Goal: Obtain resource: Download file/media

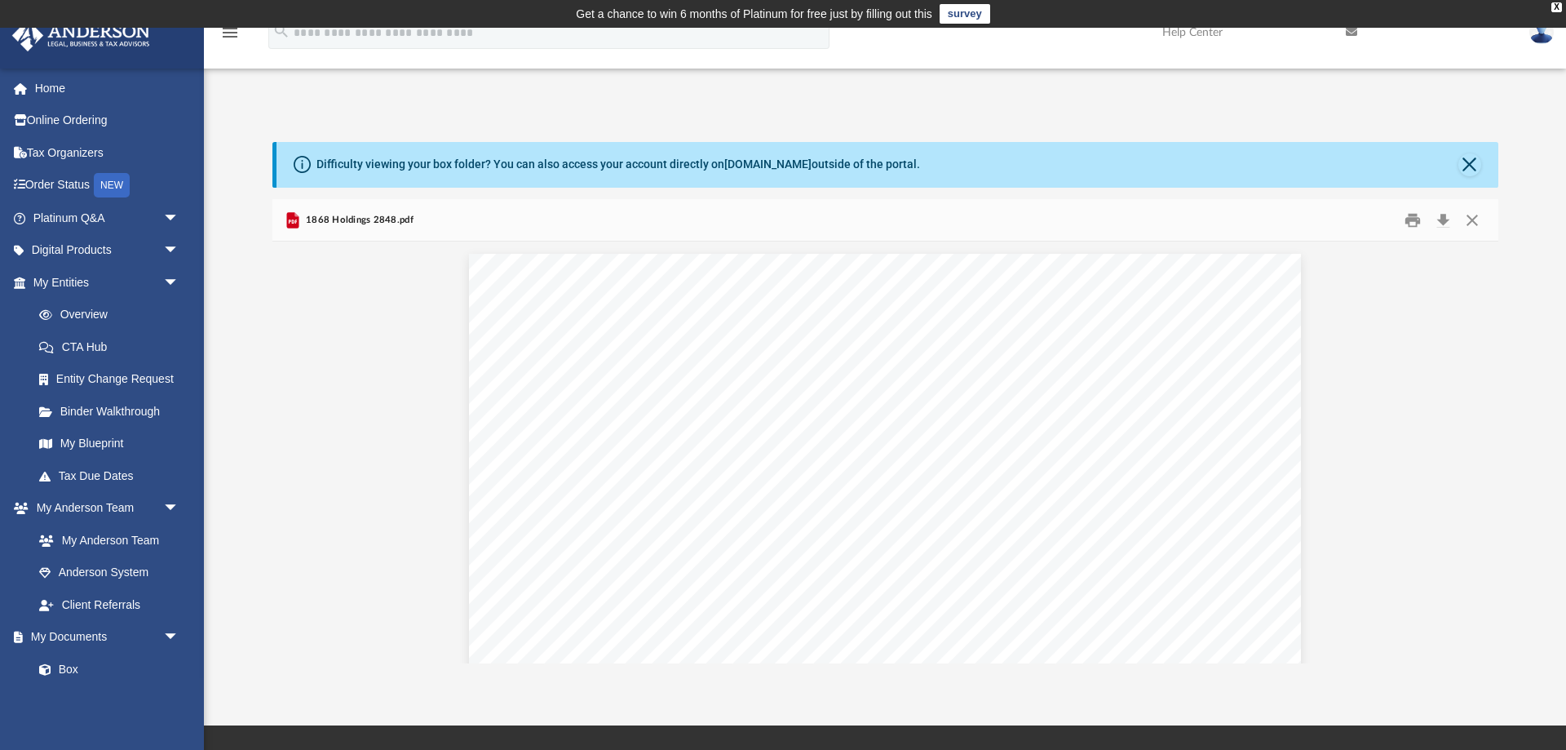
scroll to position [370, 1226]
click at [78, 280] on link "My Entities arrow_drop_down" at bounding box center [107, 282] width 193 height 33
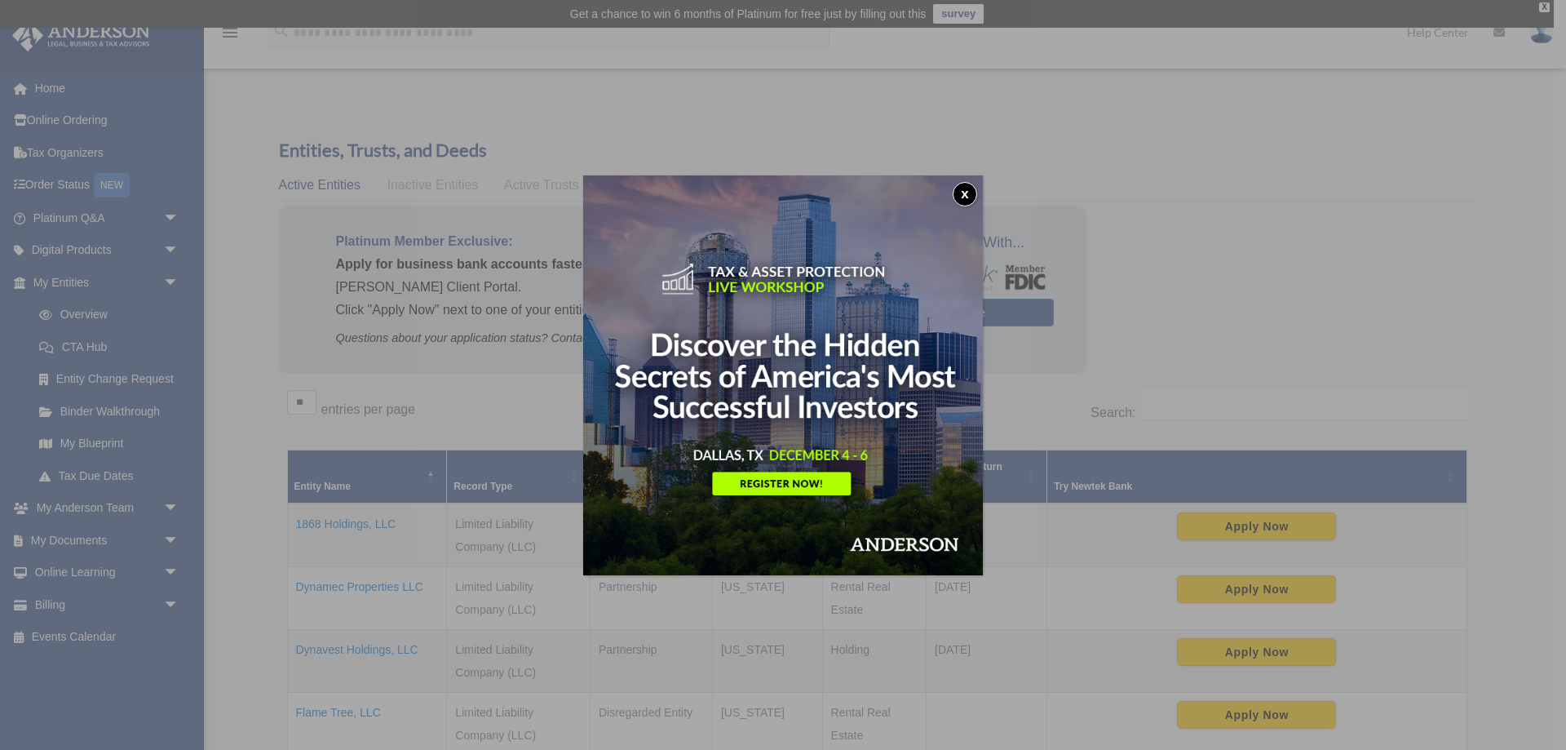
click at [962, 184] on button "x" at bounding box center [965, 194] width 24 height 24
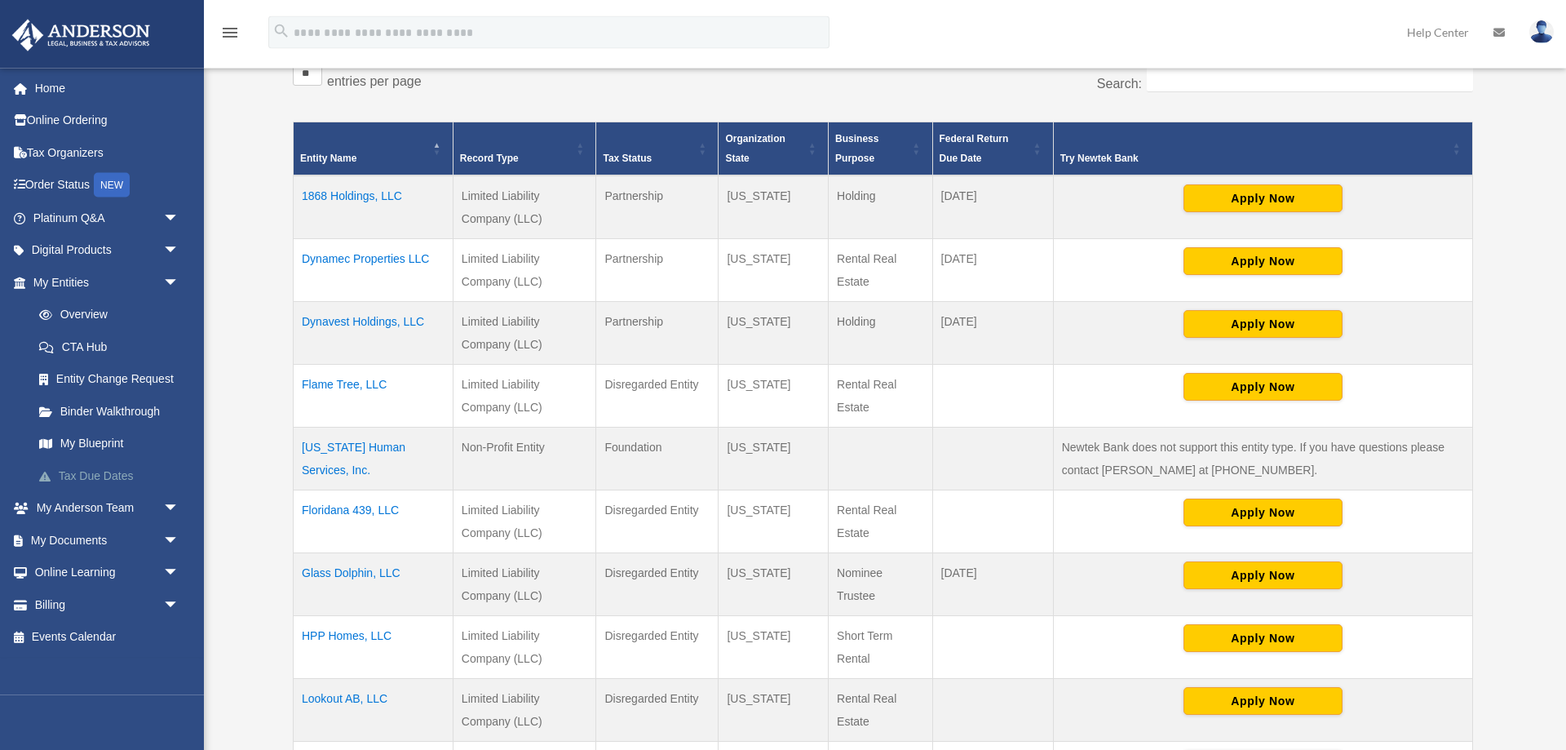
scroll to position [333, 0]
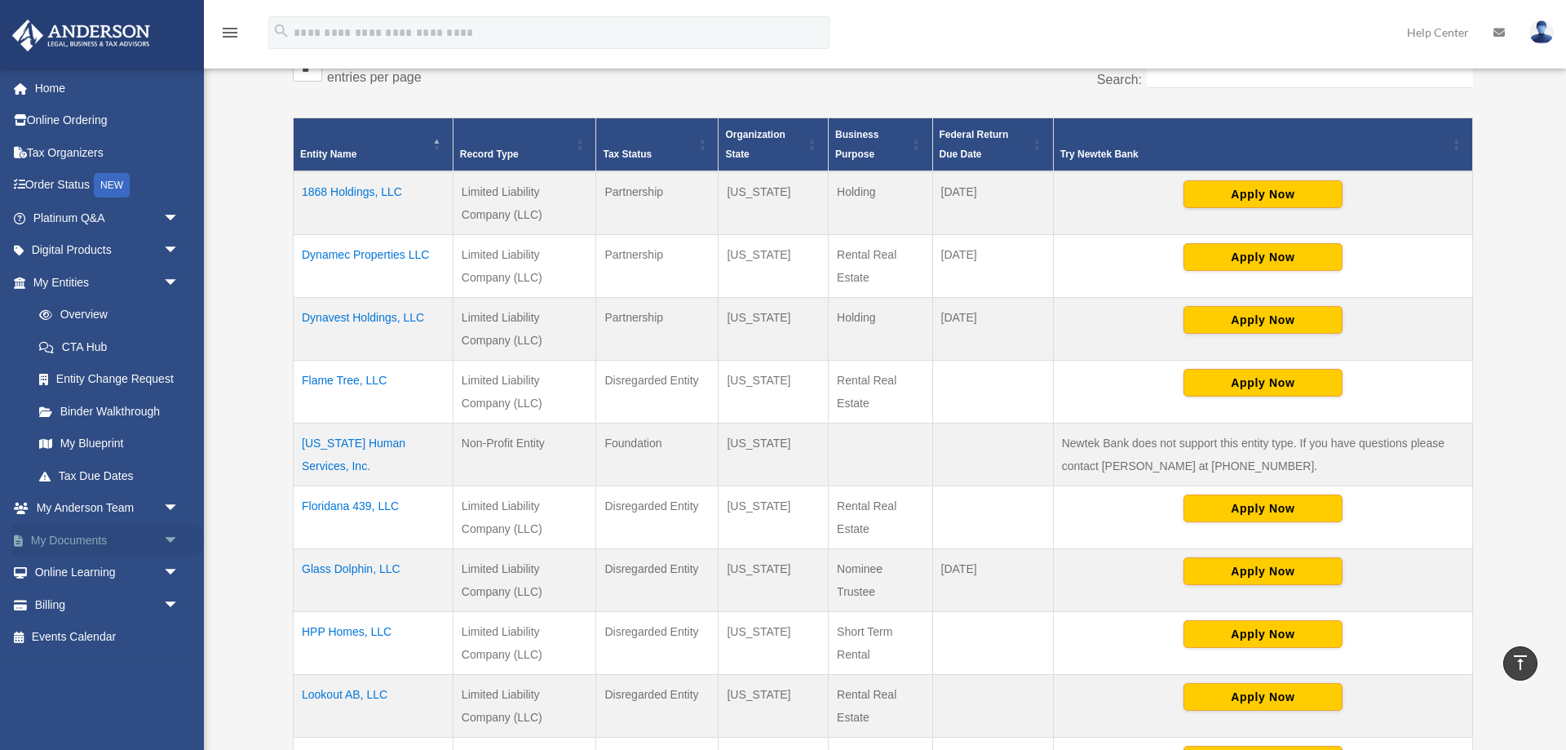
click at [69, 540] on link "My Documents arrow_drop_down" at bounding box center [107, 540] width 193 height 33
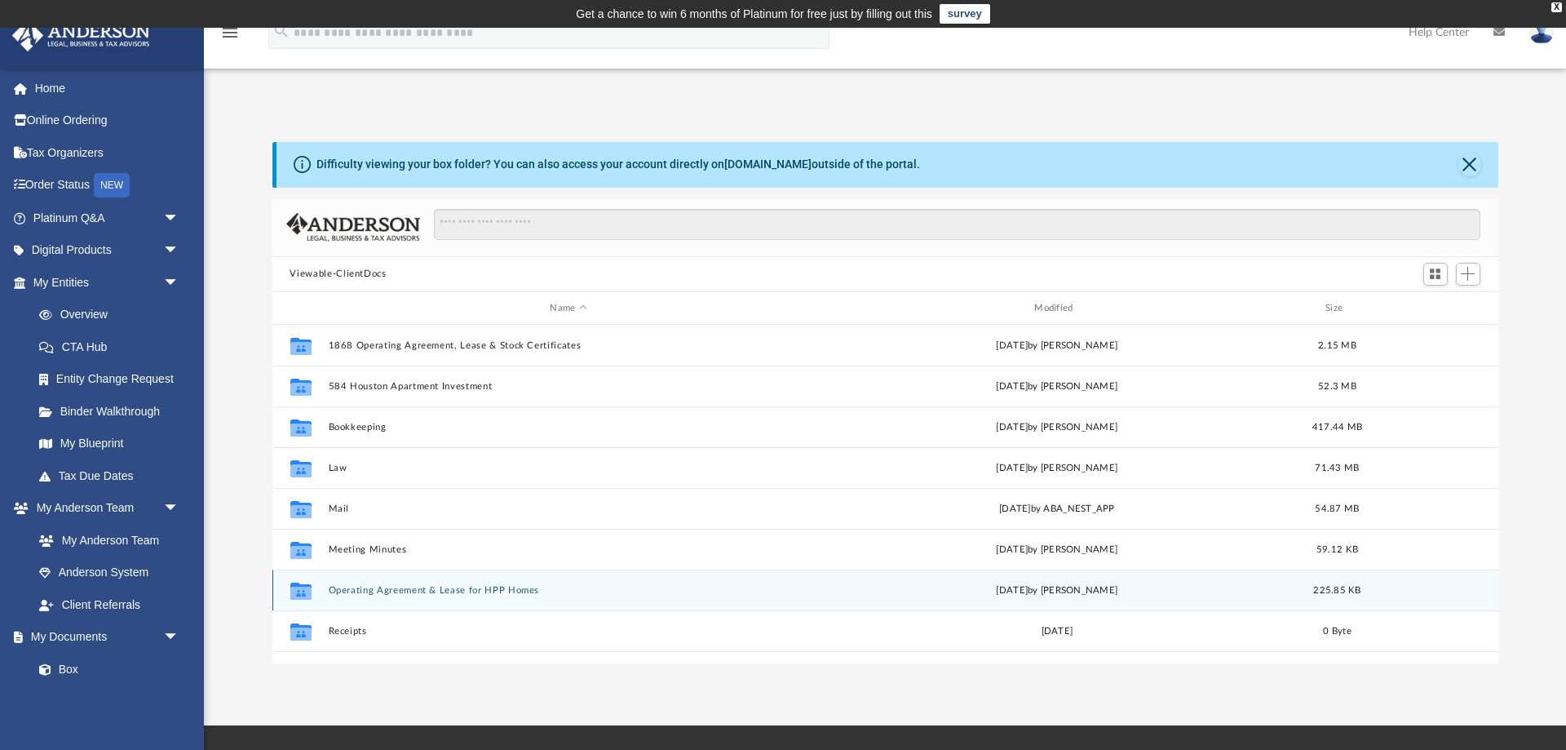
scroll to position [108, 0]
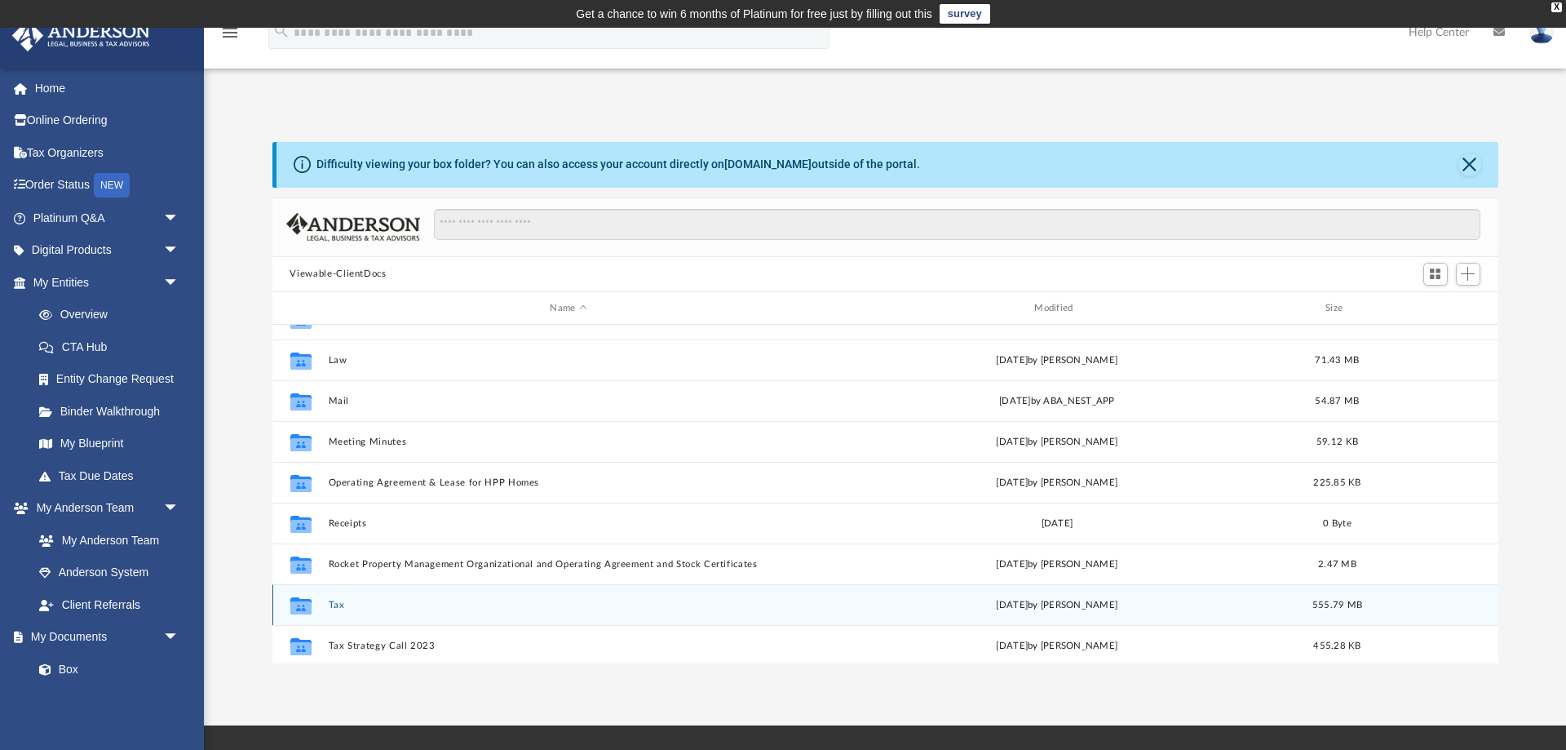
click at [329, 605] on button "Tax" at bounding box center [568, 605] width 481 height 11
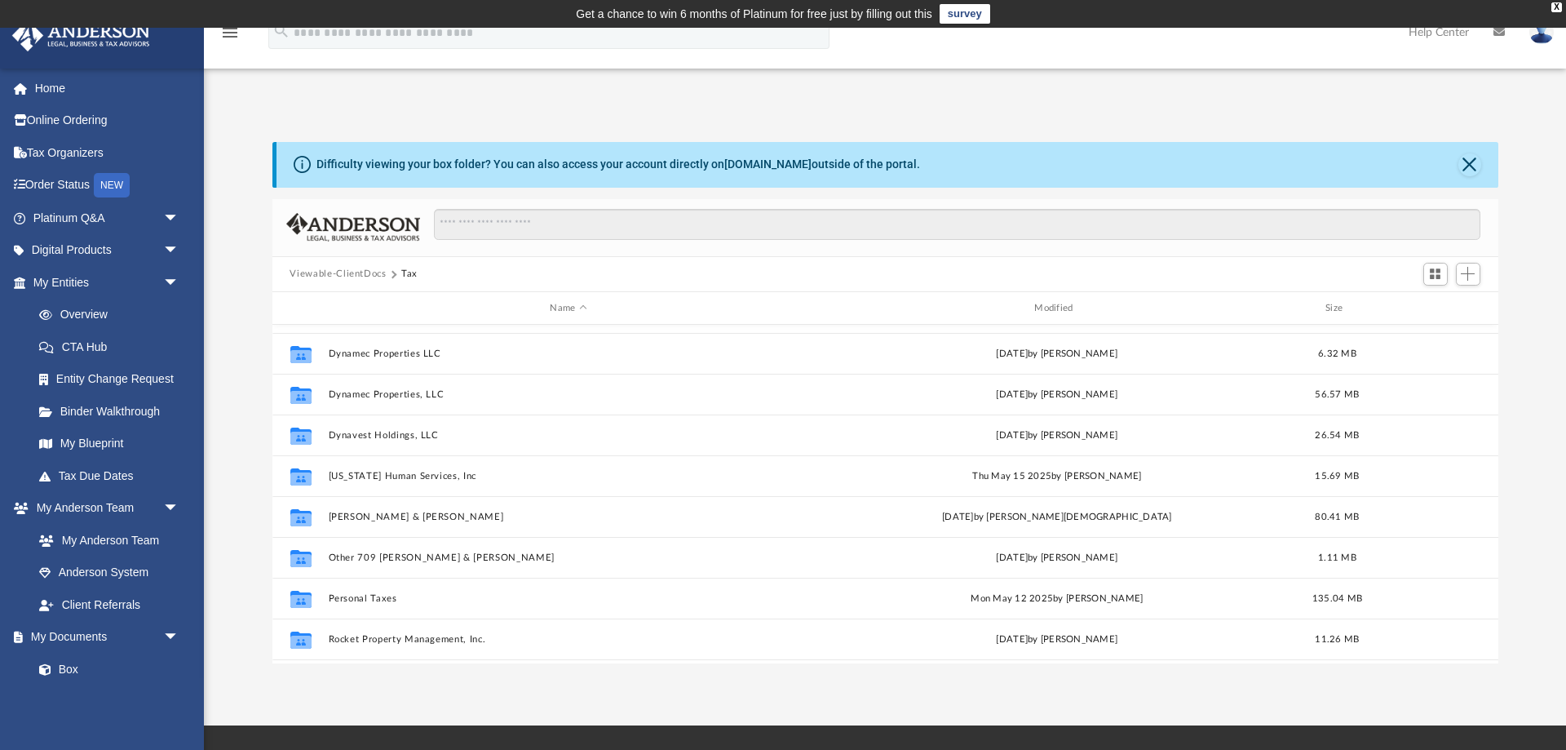
scroll to position [54, 0]
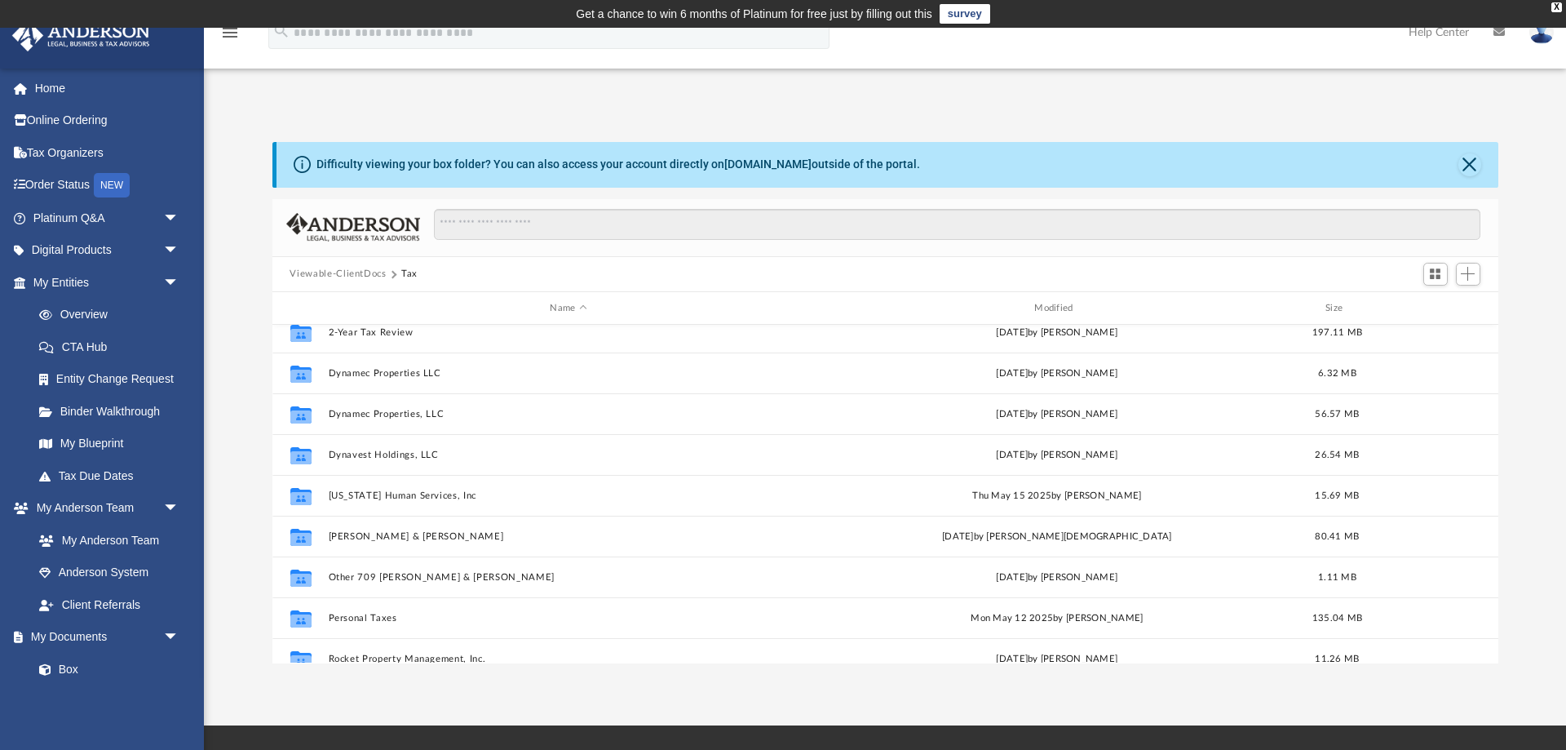
click at [381, 265] on div "Viewable-ClientDocs Tax" at bounding box center [885, 275] width 1226 height 36
click at [374, 270] on button "Viewable-ClientDocs" at bounding box center [338, 274] width 96 height 15
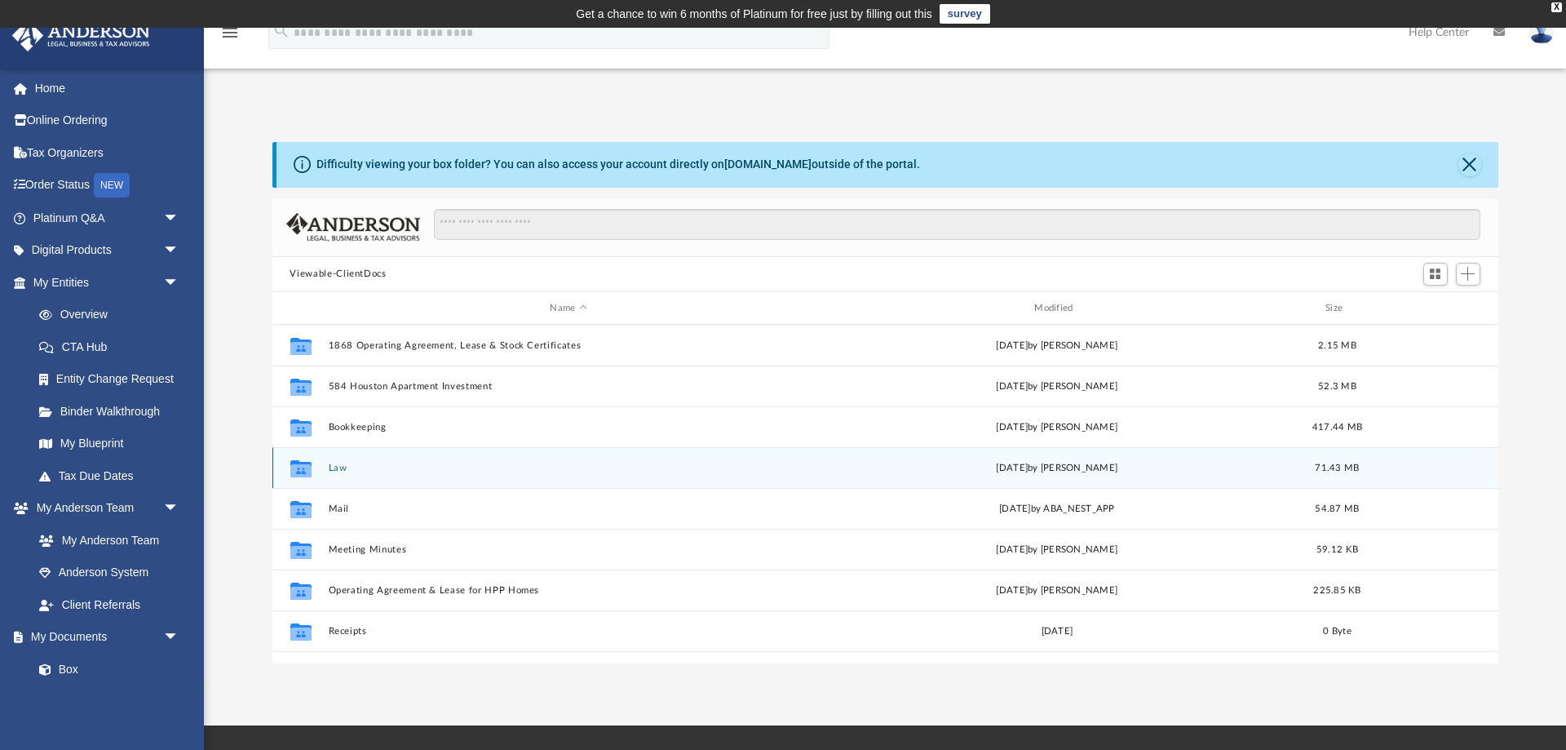
click at [338, 466] on button "Law" at bounding box center [568, 468] width 481 height 11
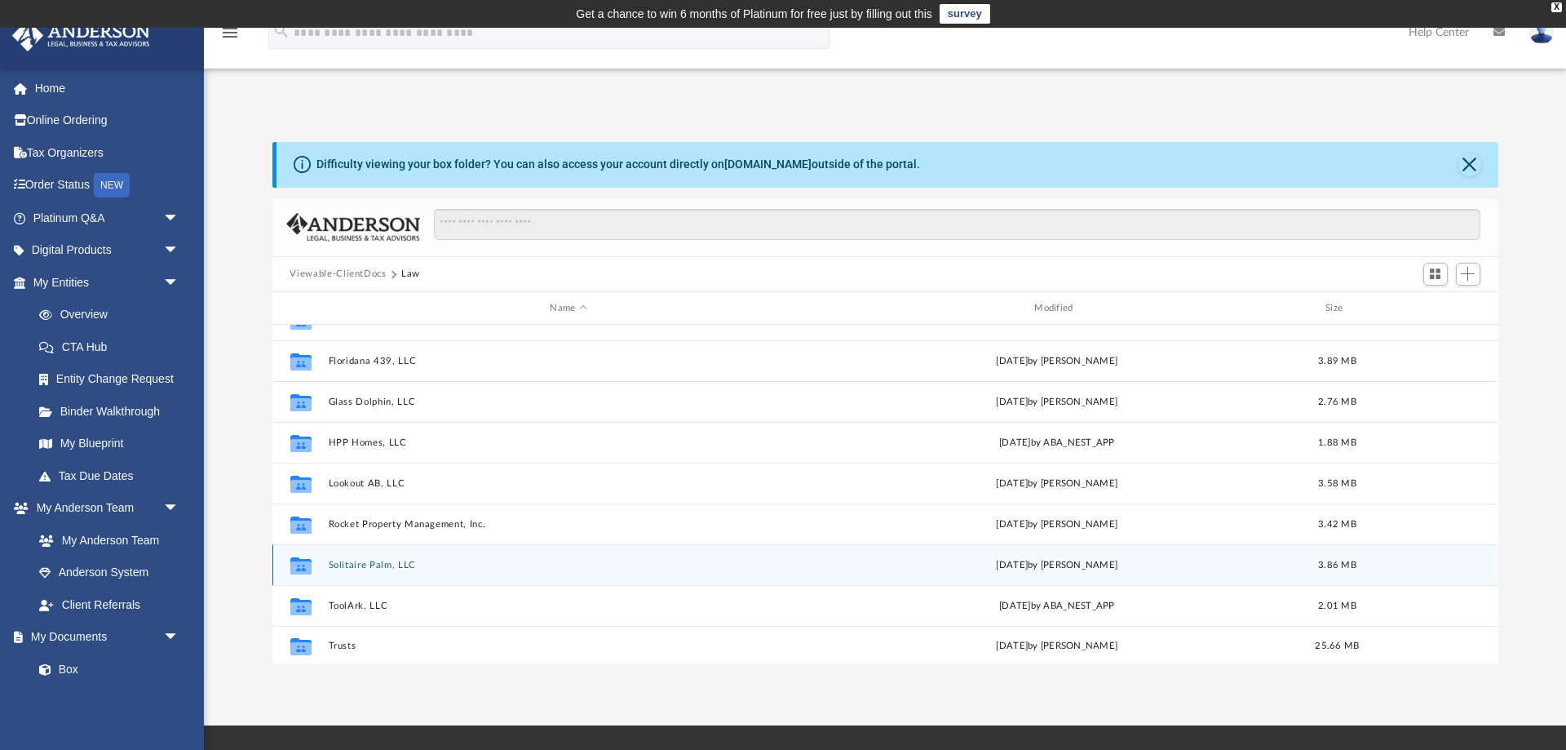
scroll to position [233, 0]
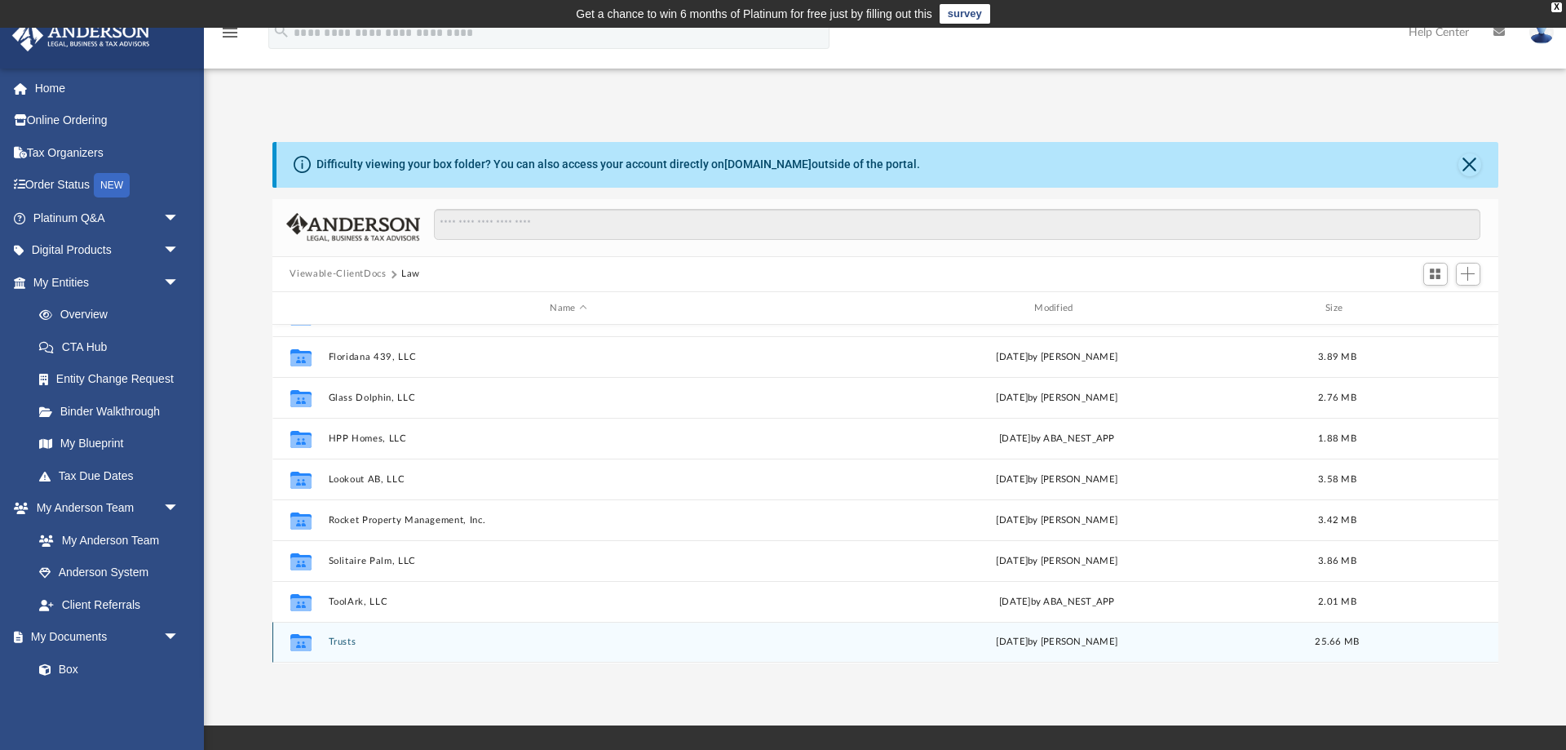
click at [348, 642] on button "Trusts" at bounding box center [568, 642] width 481 height 11
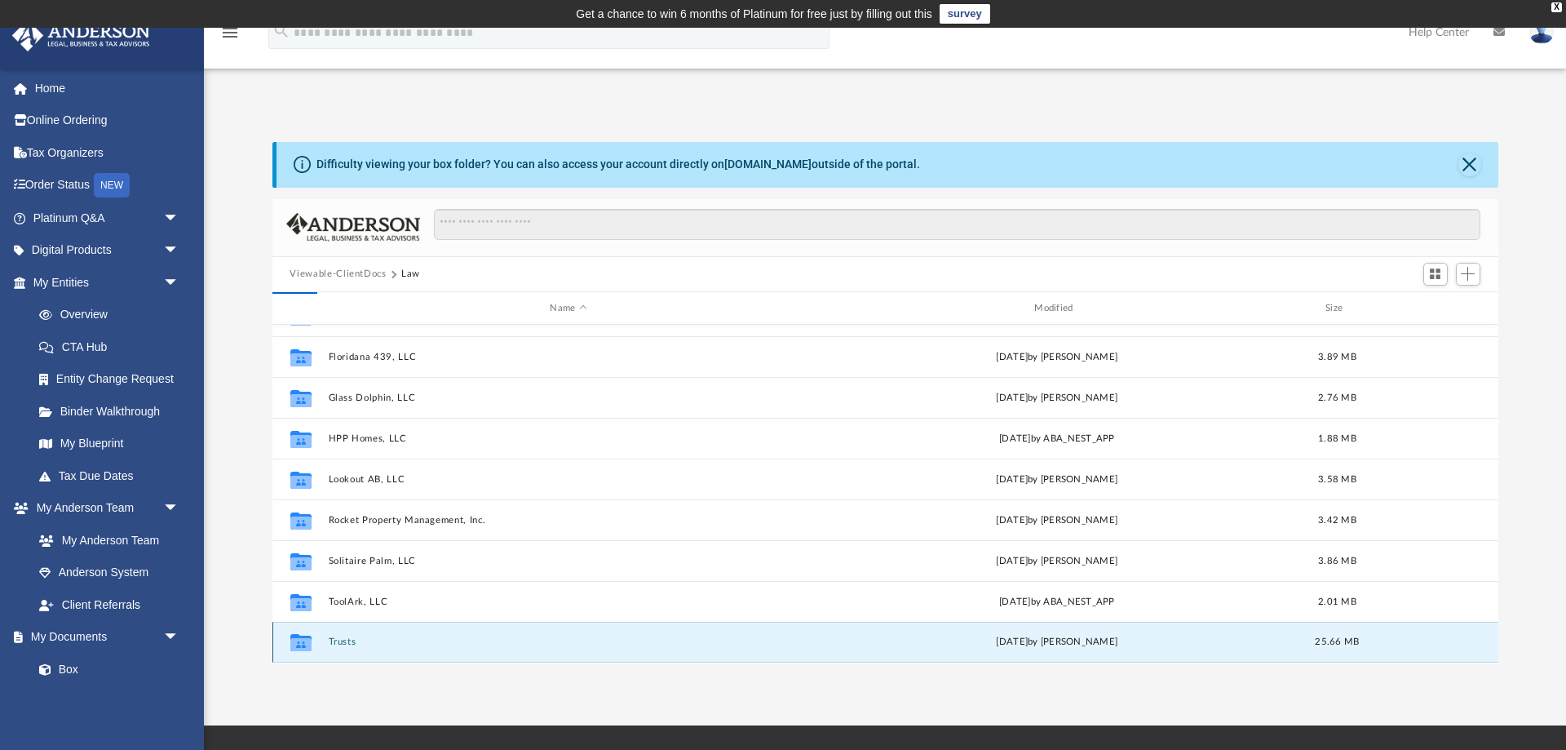
scroll to position [0, 0]
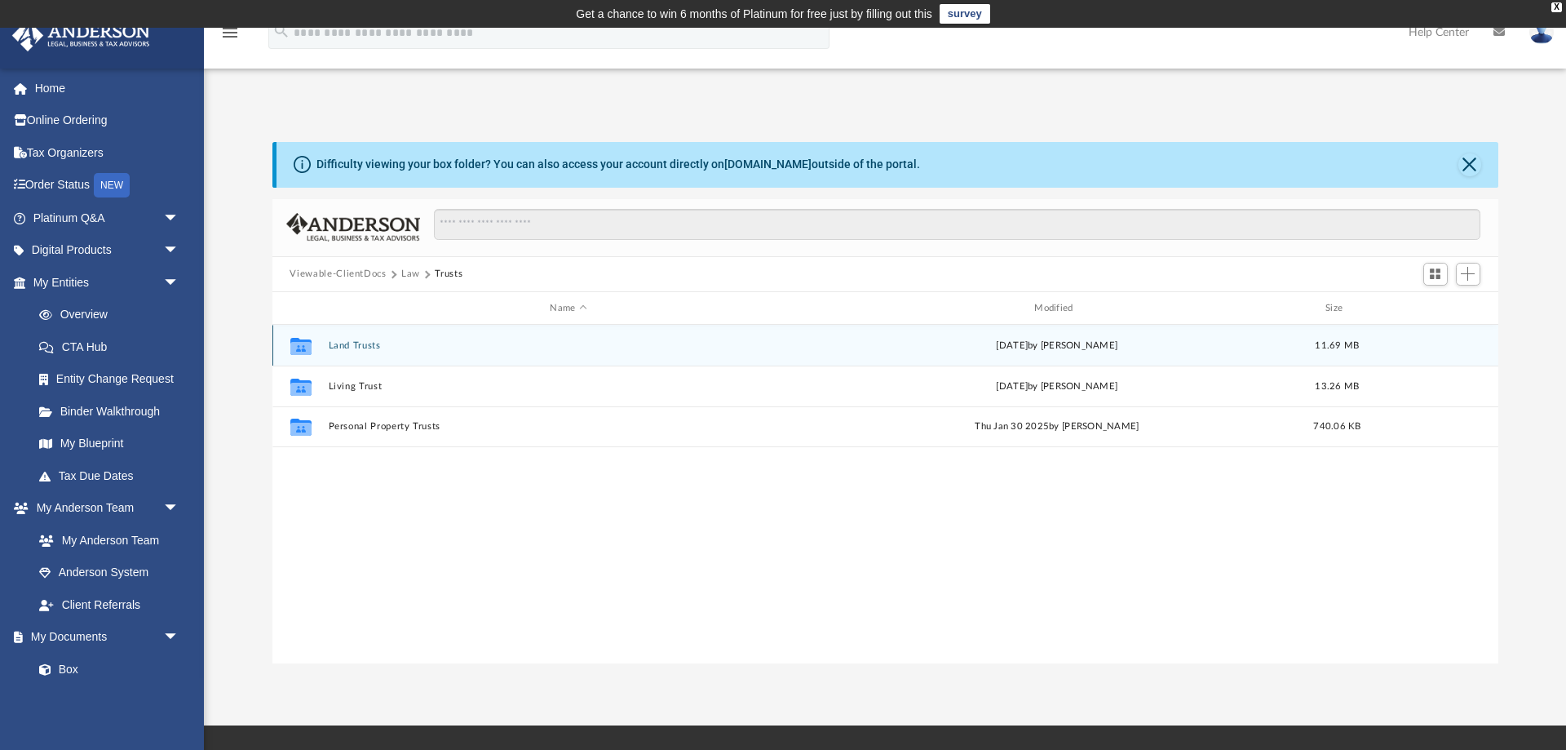
click at [357, 344] on button "Land Trusts" at bounding box center [568, 345] width 481 height 11
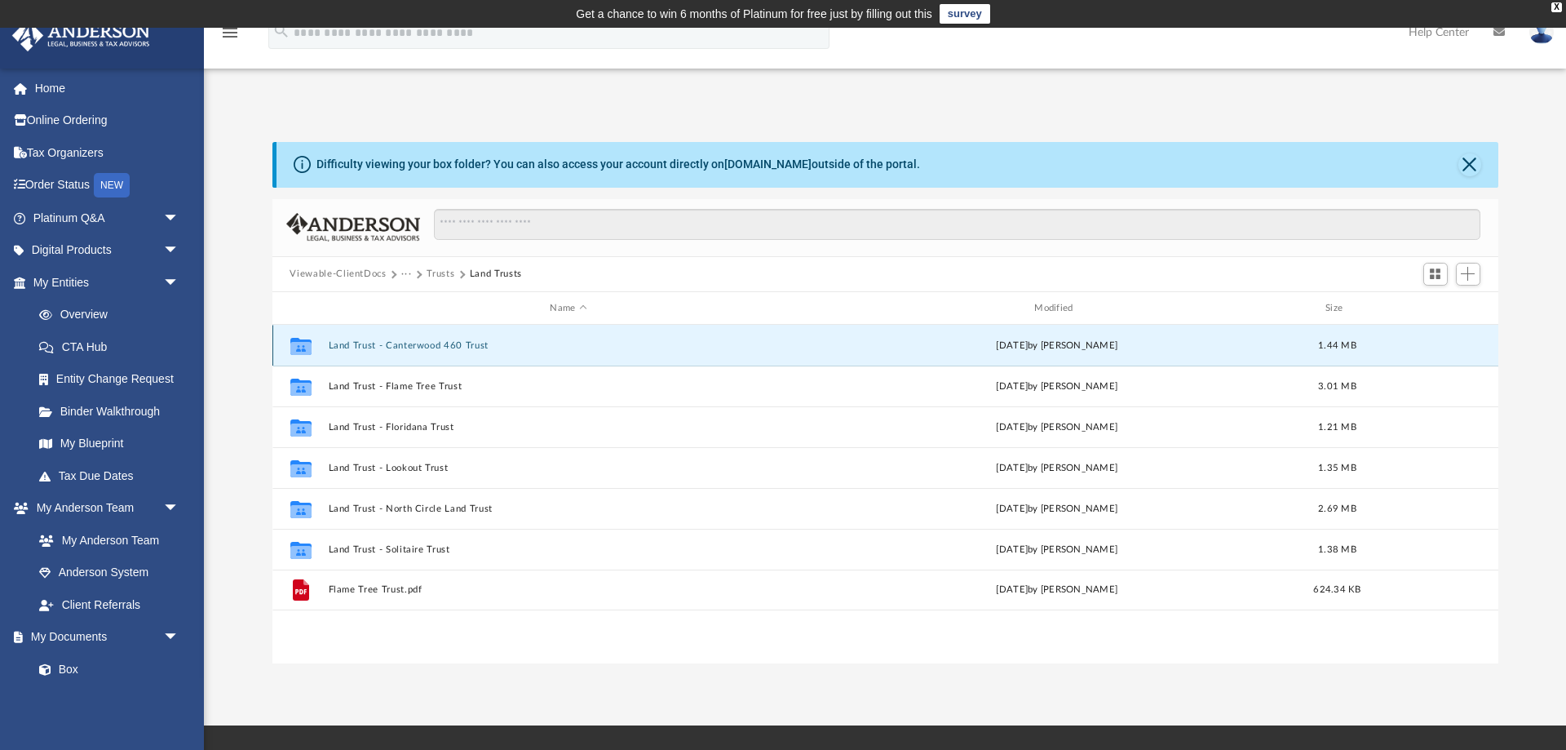
click at [357, 344] on button "Land Trust - Canterwood 460 Trust" at bounding box center [568, 345] width 481 height 11
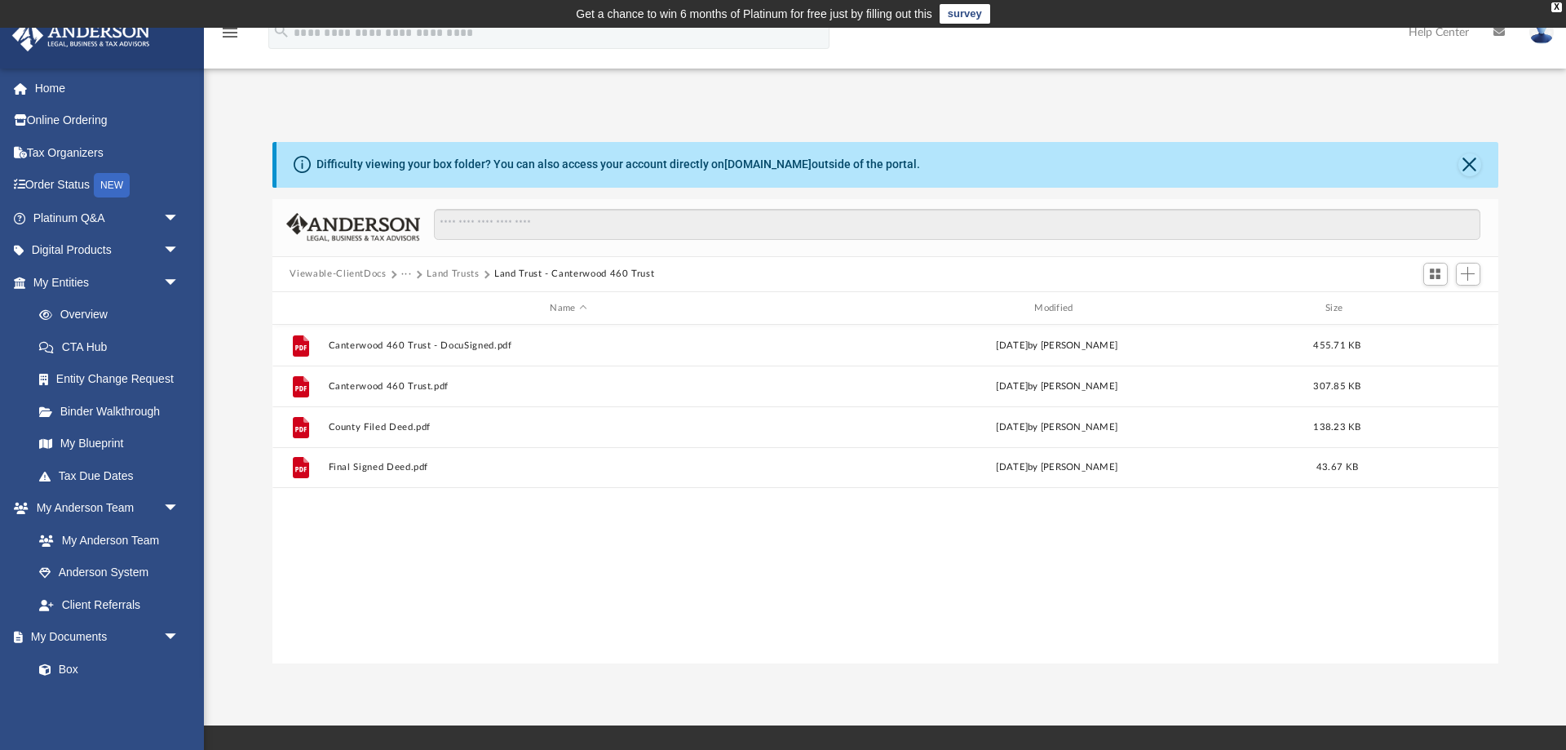
click at [452, 267] on div "Viewable-ClientDocs ··· Land Trusts Land Trust - Canterwood 460 Trust" at bounding box center [885, 275] width 1226 height 36
click at [451, 274] on button "Land Trusts" at bounding box center [453, 274] width 52 height 15
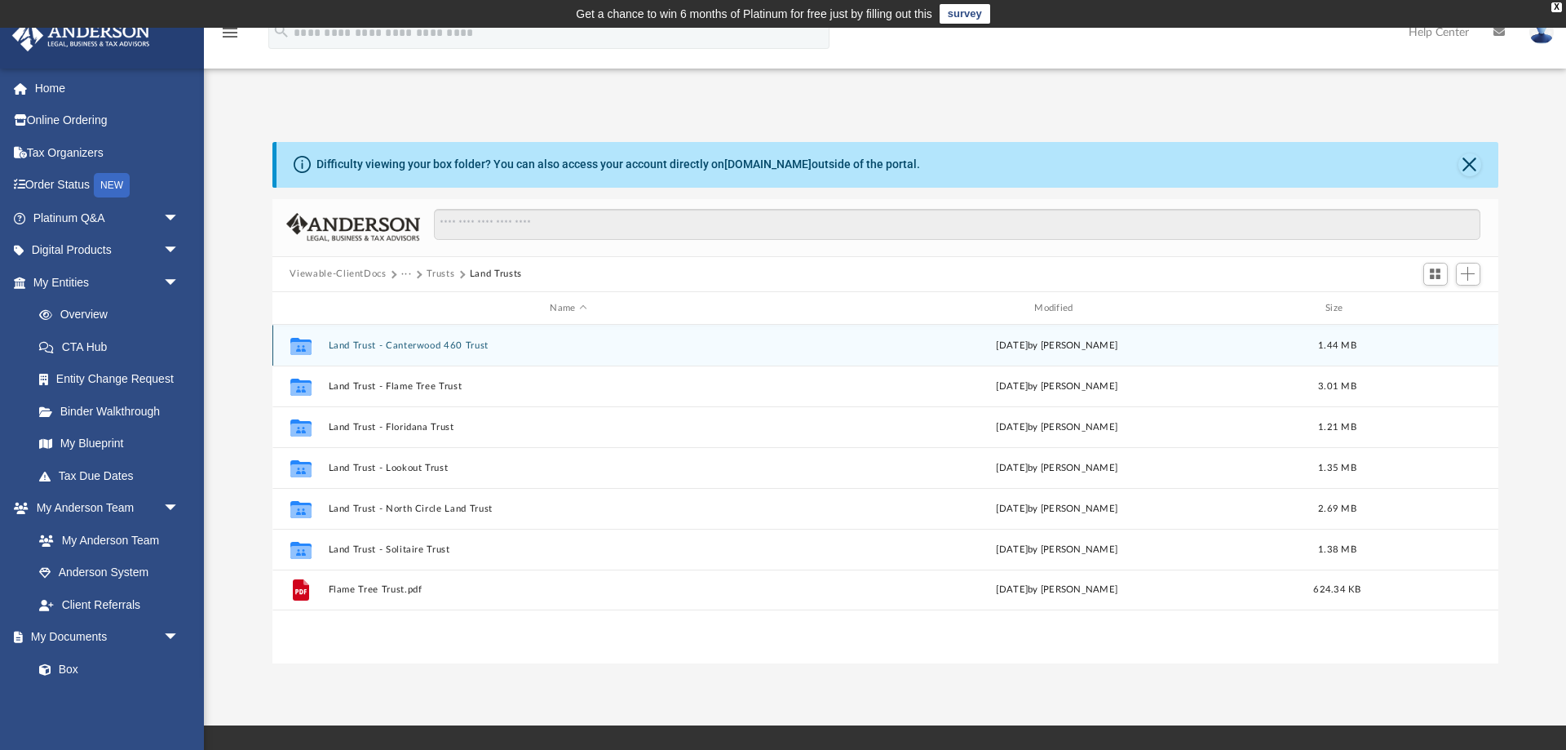
click at [436, 352] on div "Collaborated Folder Land Trust - Canterwood 460 Trust Fri Aug 15 2025 by Jim Me…" at bounding box center [885, 345] width 1226 height 41
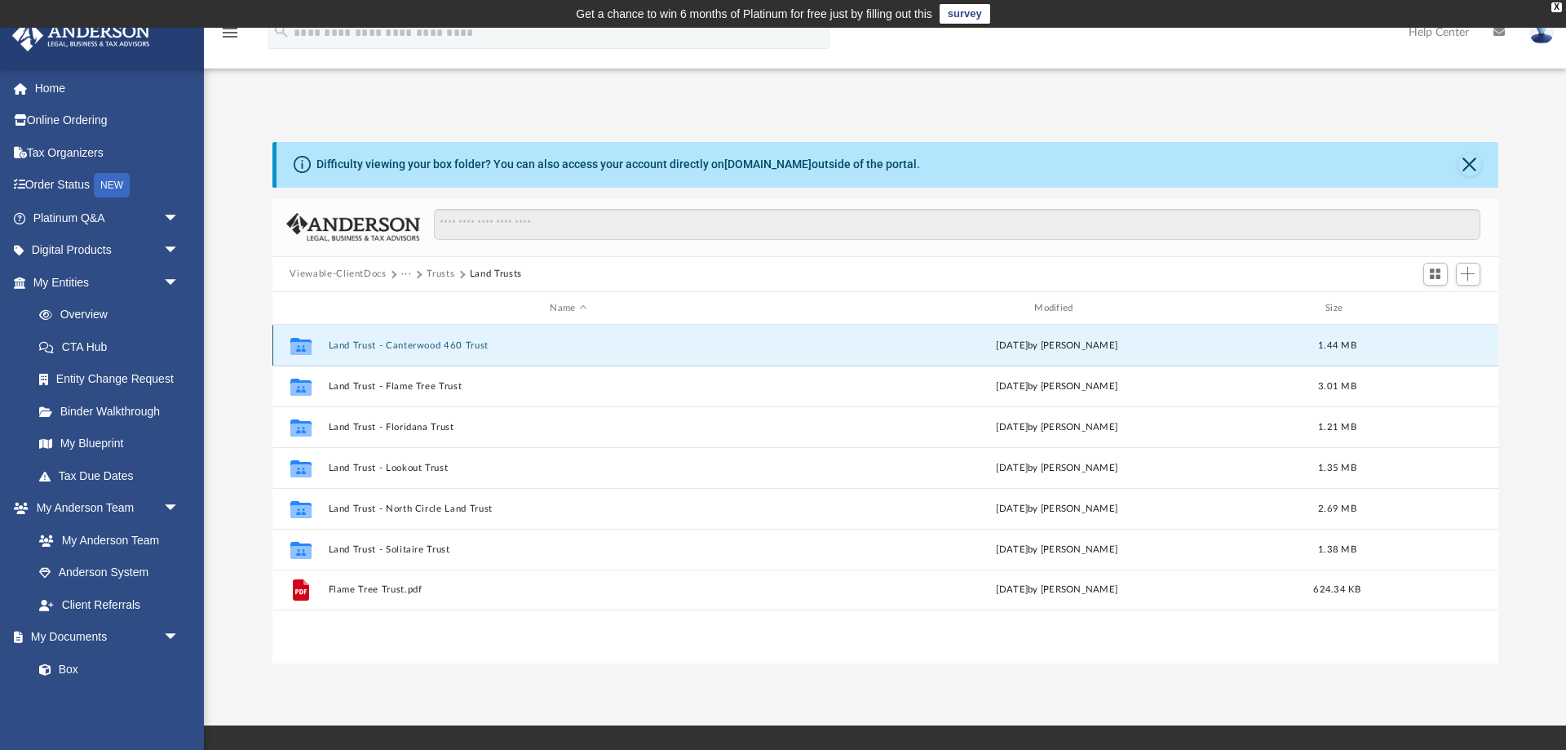
click at [436, 338] on div "Collaborated Folder Land Trust - Canterwood 460 Trust Fri Aug 15 2025 by Jim Me…" at bounding box center [885, 345] width 1226 height 41
click at [435, 339] on div "Collaborated Folder Land Trust - Canterwood 460 Trust Fri Aug 15 2025 by Jim Me…" at bounding box center [885, 345] width 1226 height 41
click at [434, 341] on button "Land Trust - Canterwood 460 Trust" at bounding box center [568, 345] width 481 height 11
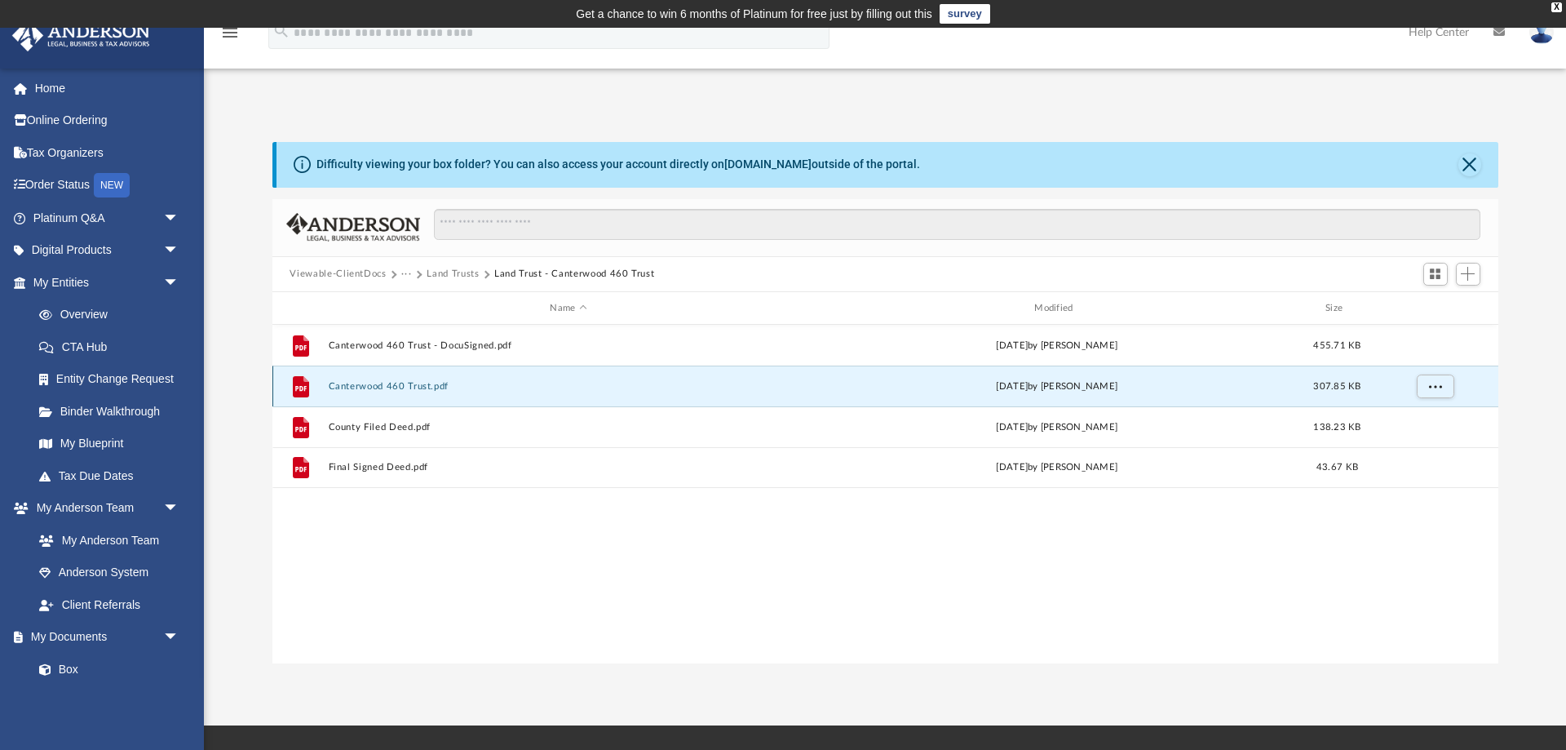
click at [405, 385] on button "Canterwood 460 Trust.pdf" at bounding box center [568, 386] width 481 height 11
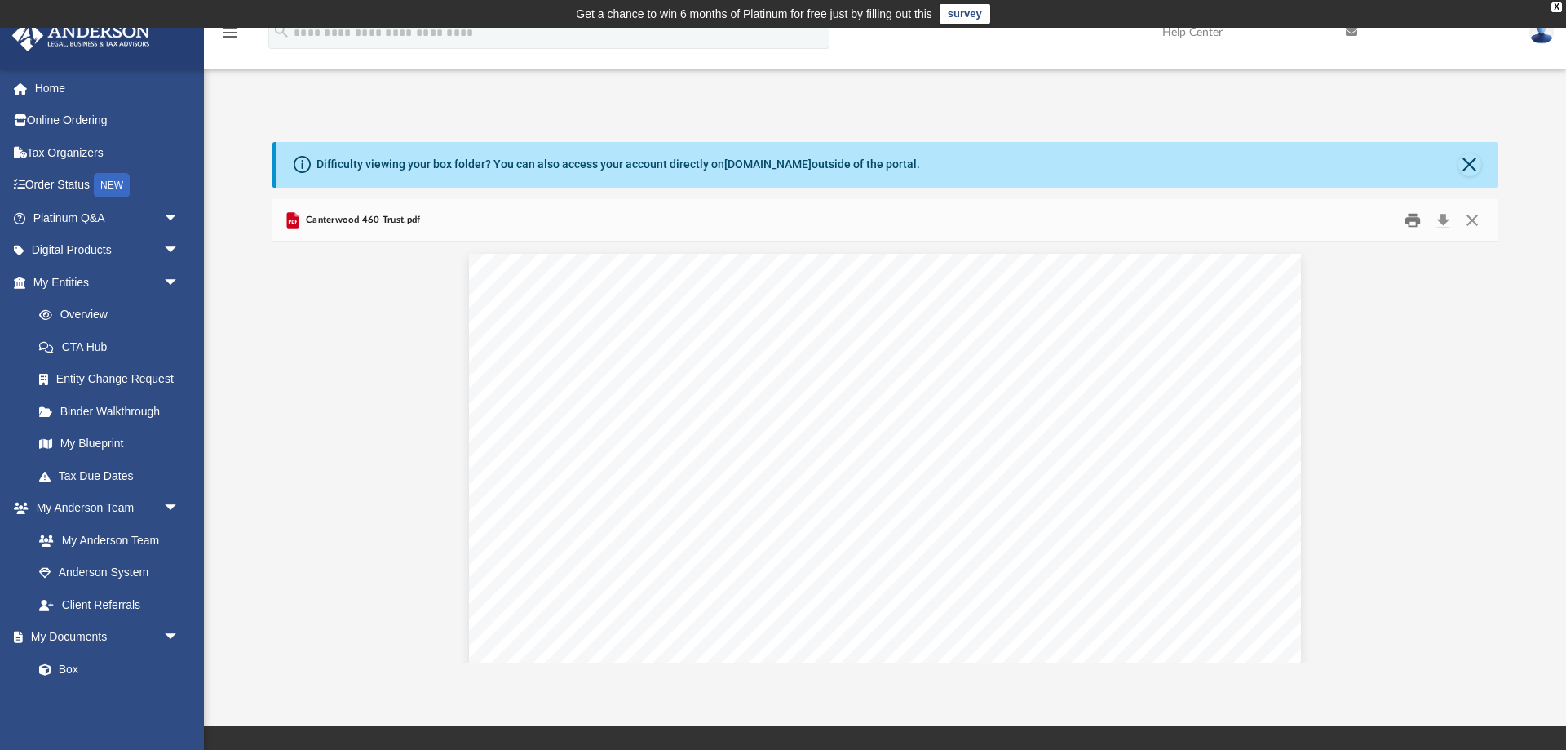
click at [1411, 218] on button "Print" at bounding box center [1413, 219] width 33 height 25
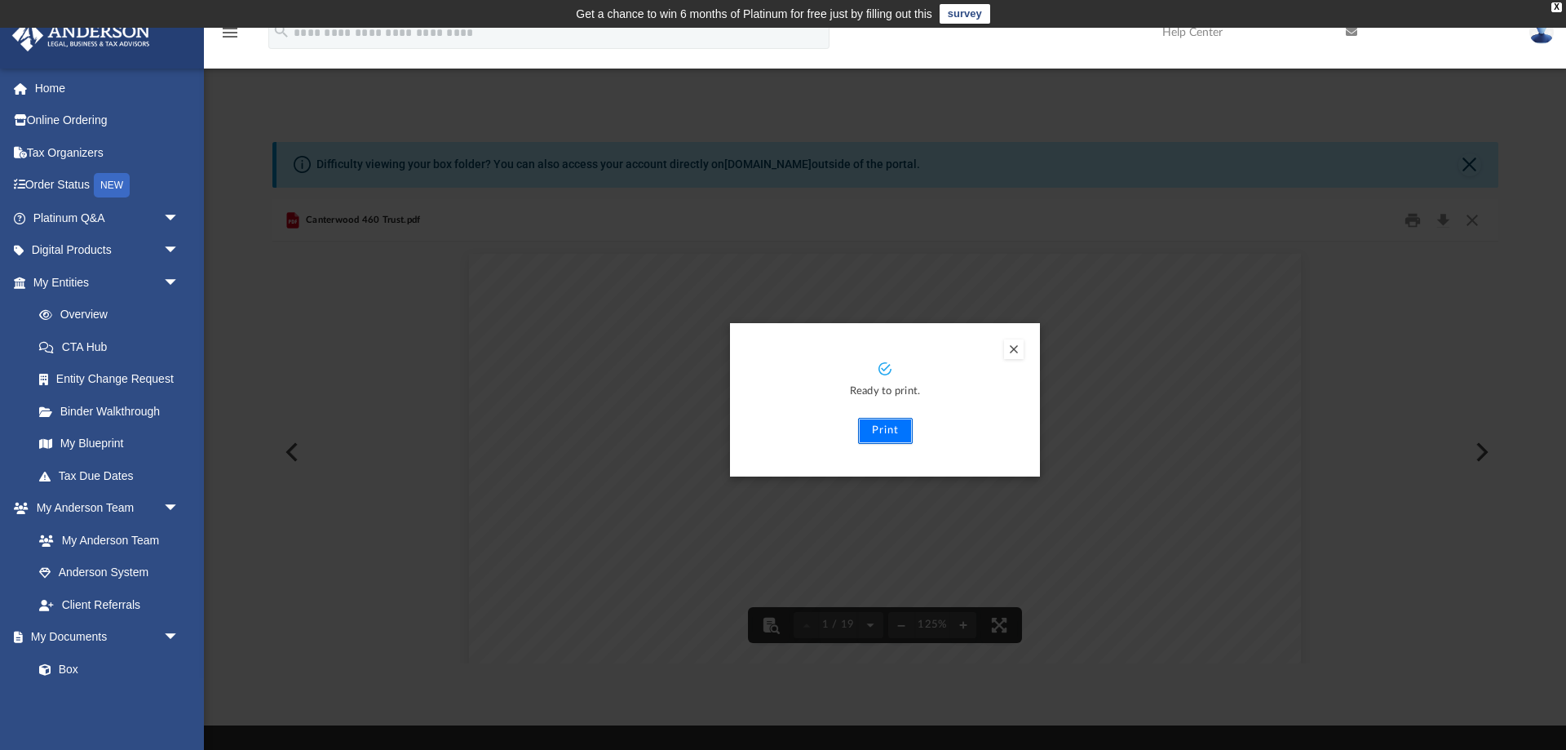
click at [881, 431] on button "Print" at bounding box center [885, 431] width 55 height 26
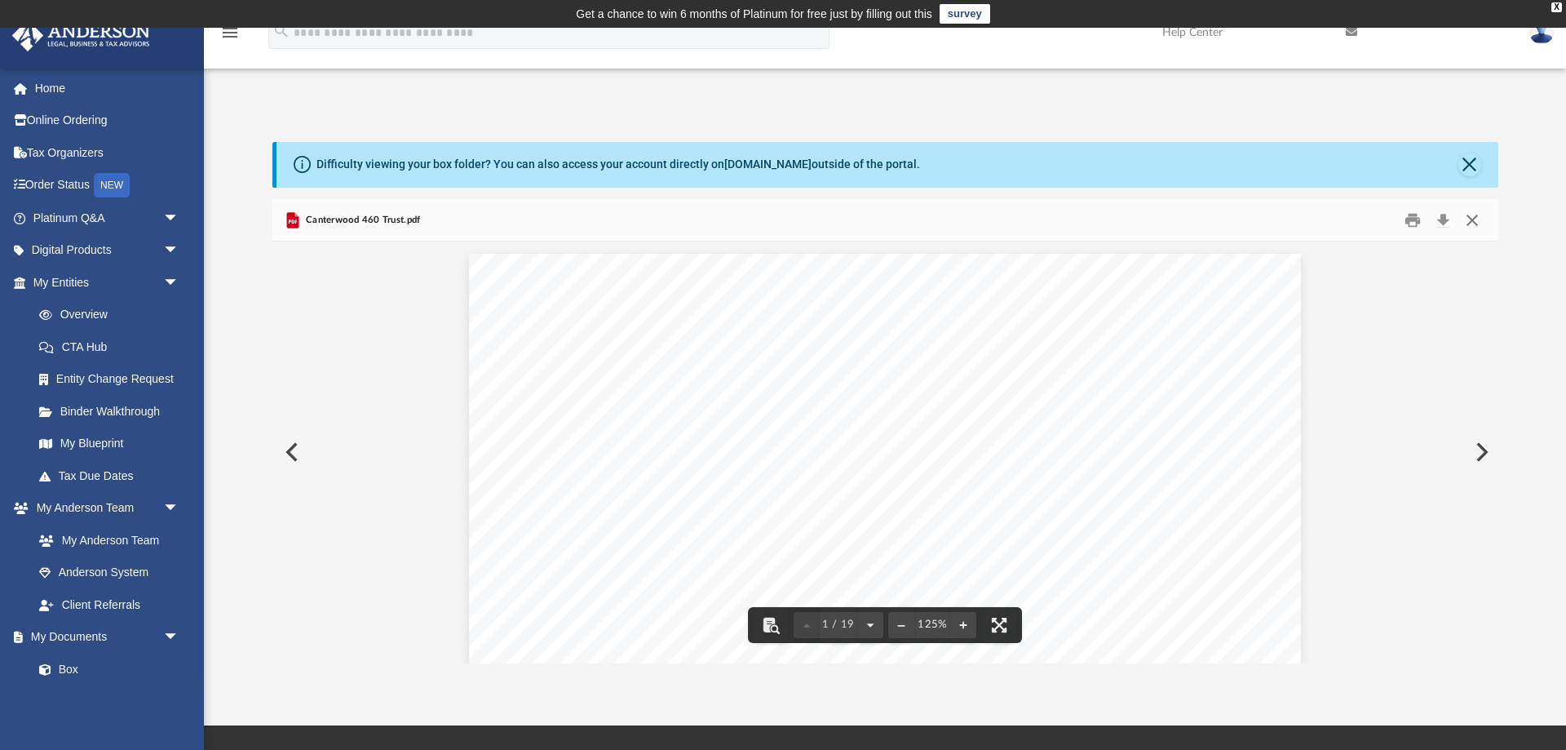
click at [1477, 219] on button "Close" at bounding box center [1472, 219] width 29 height 25
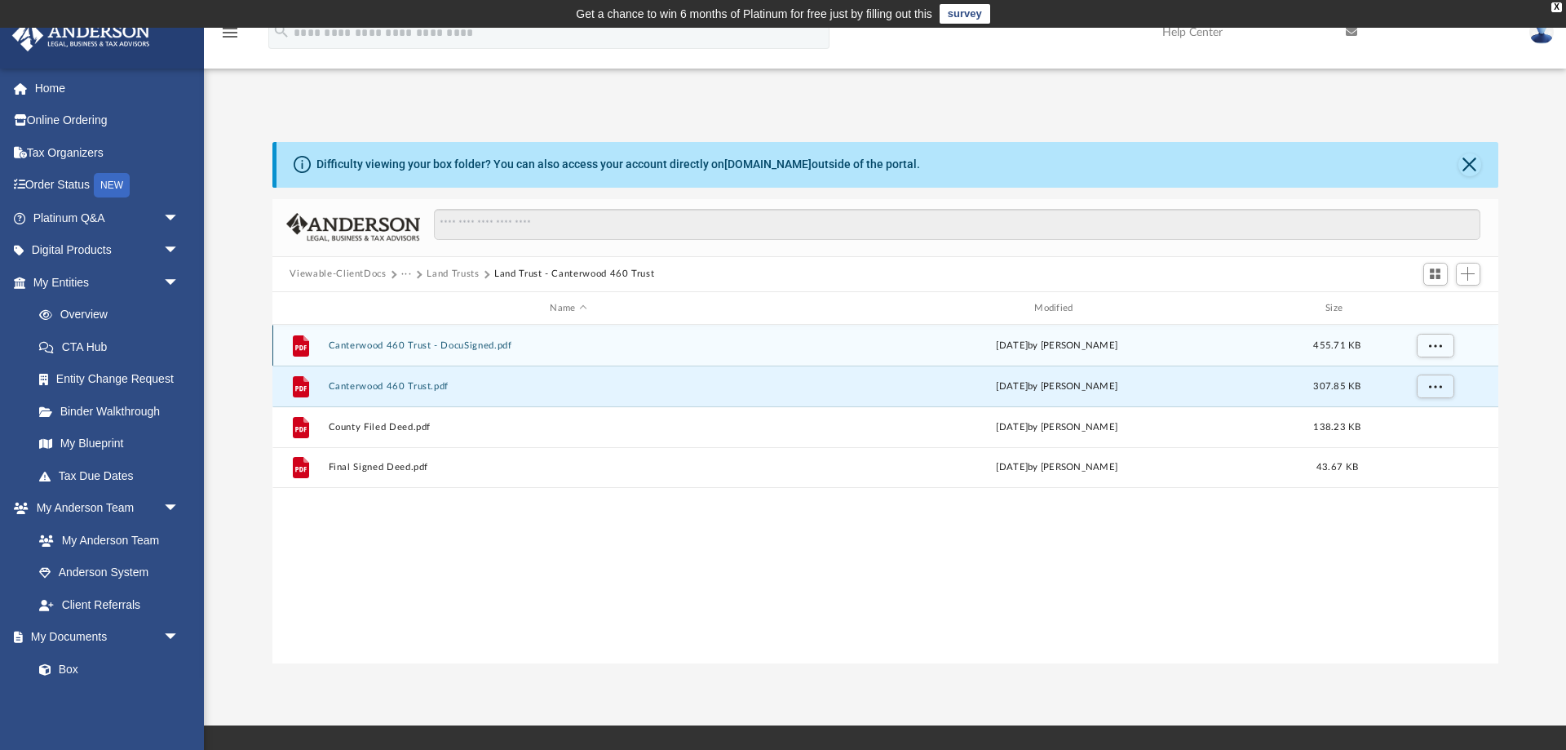
click at [394, 348] on button "Canterwood 460 Trust - DocuSigned.pdf" at bounding box center [568, 345] width 481 height 11
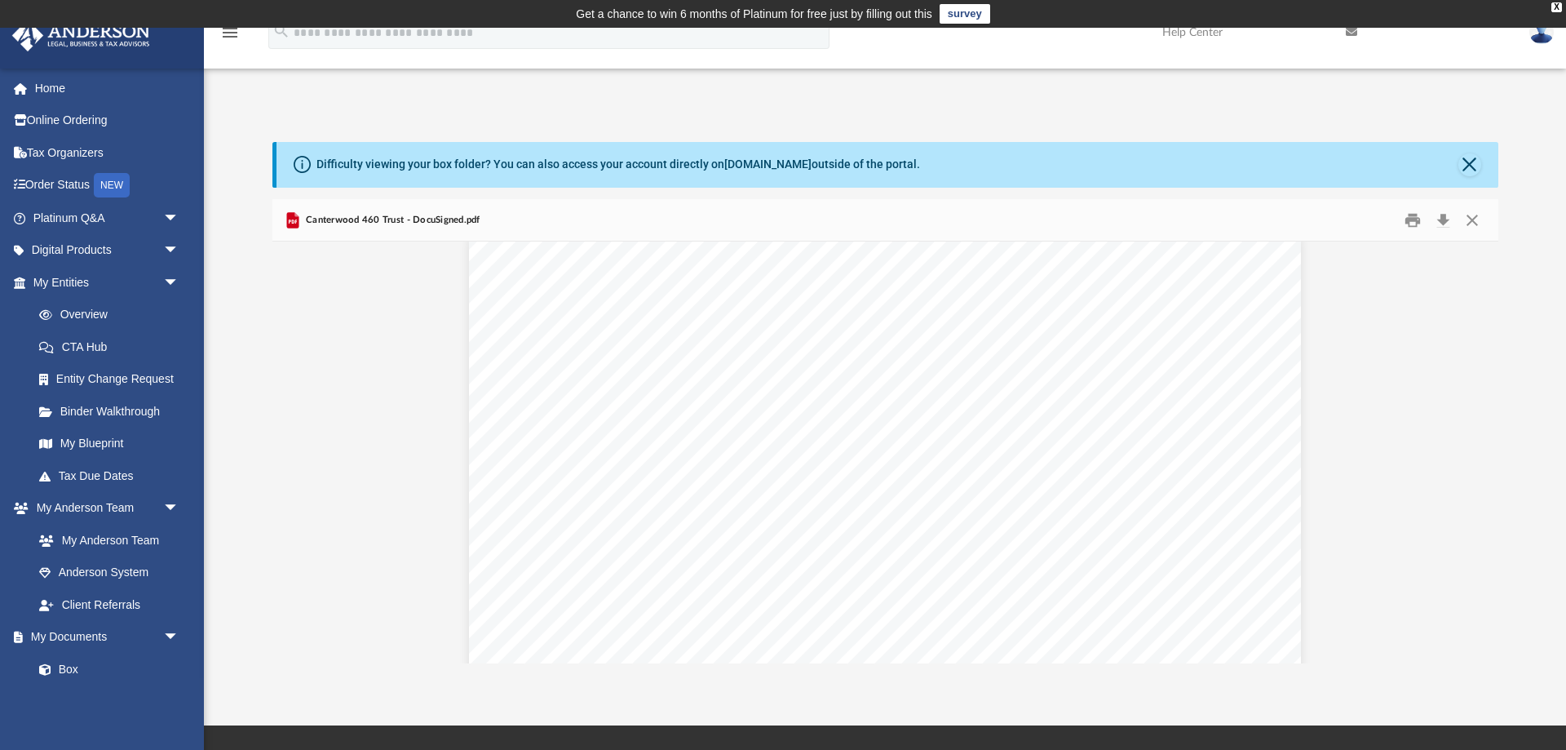
scroll to position [18871, 0]
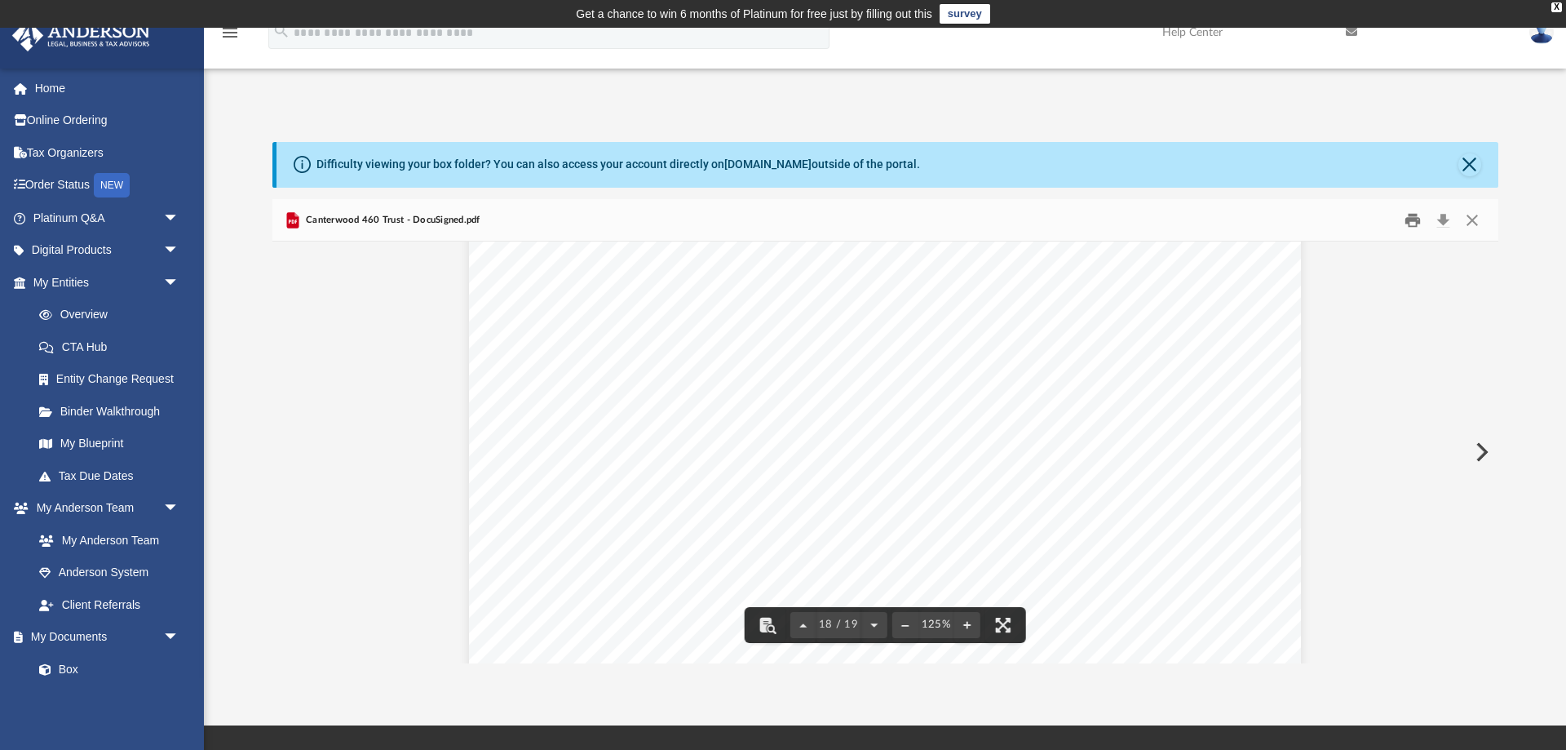
click at [1414, 225] on button "Print" at bounding box center [1413, 219] width 33 height 25
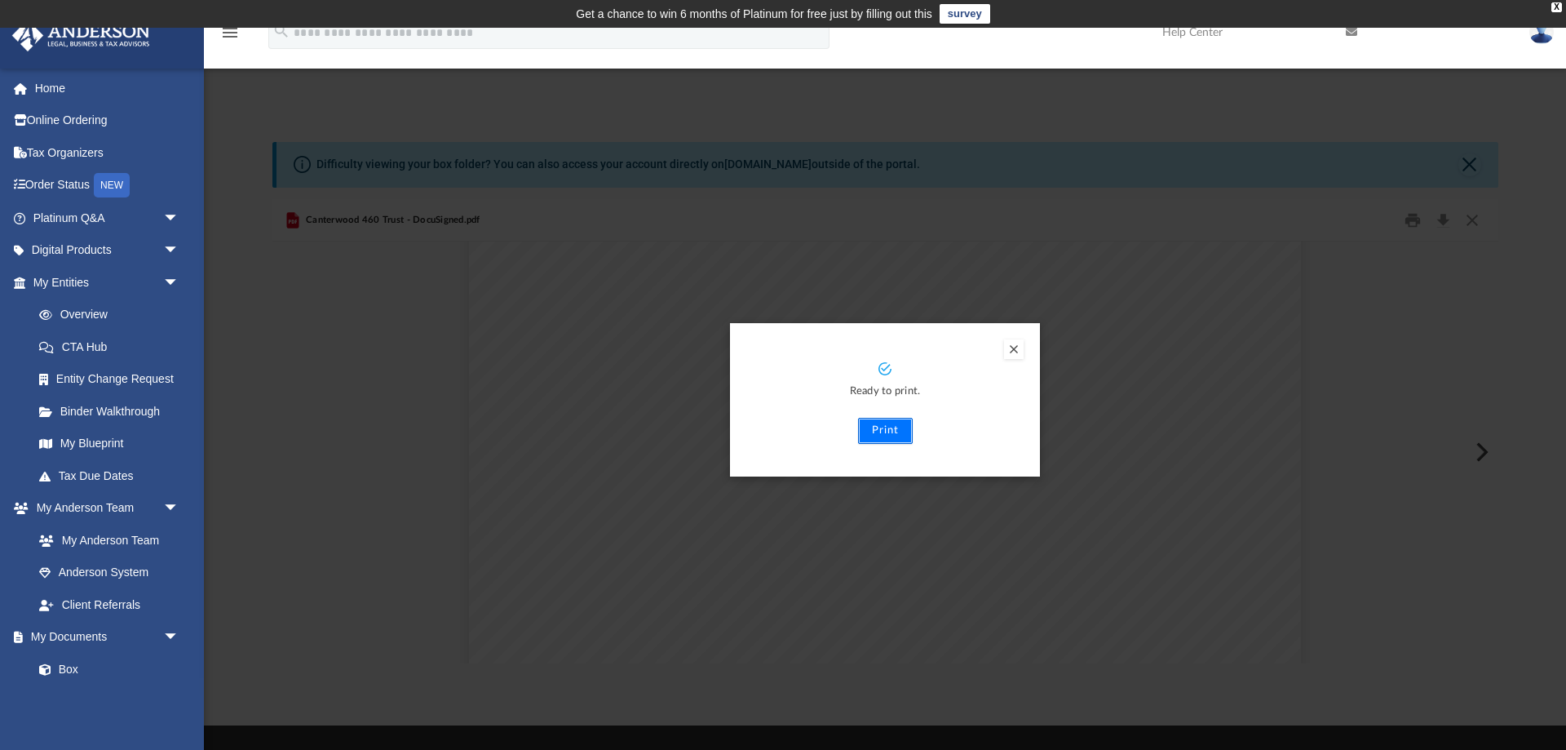
click at [873, 429] on button "Print" at bounding box center [885, 431] width 55 height 26
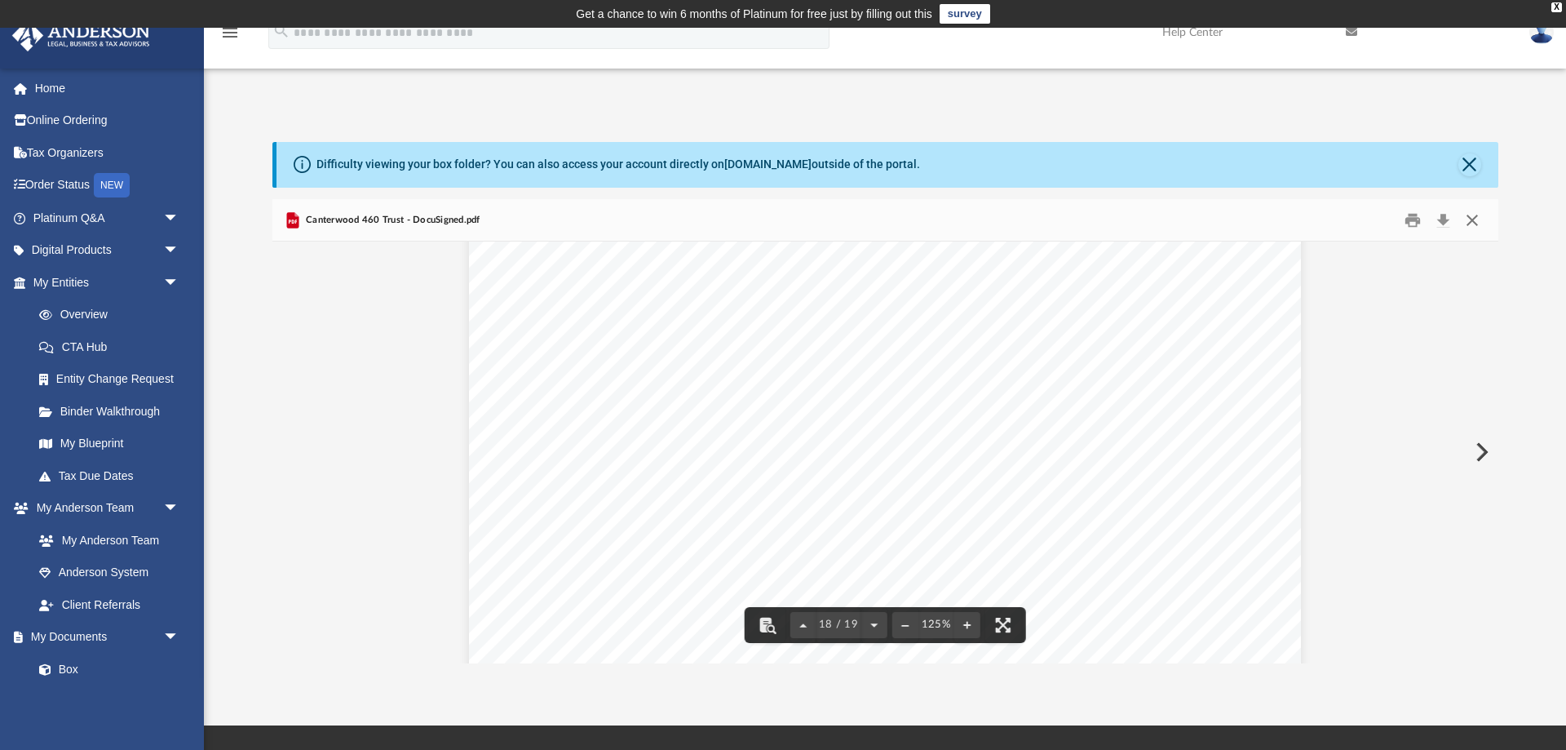
click at [1477, 213] on button "Close" at bounding box center [1472, 219] width 29 height 25
